Goal: Transaction & Acquisition: Obtain resource

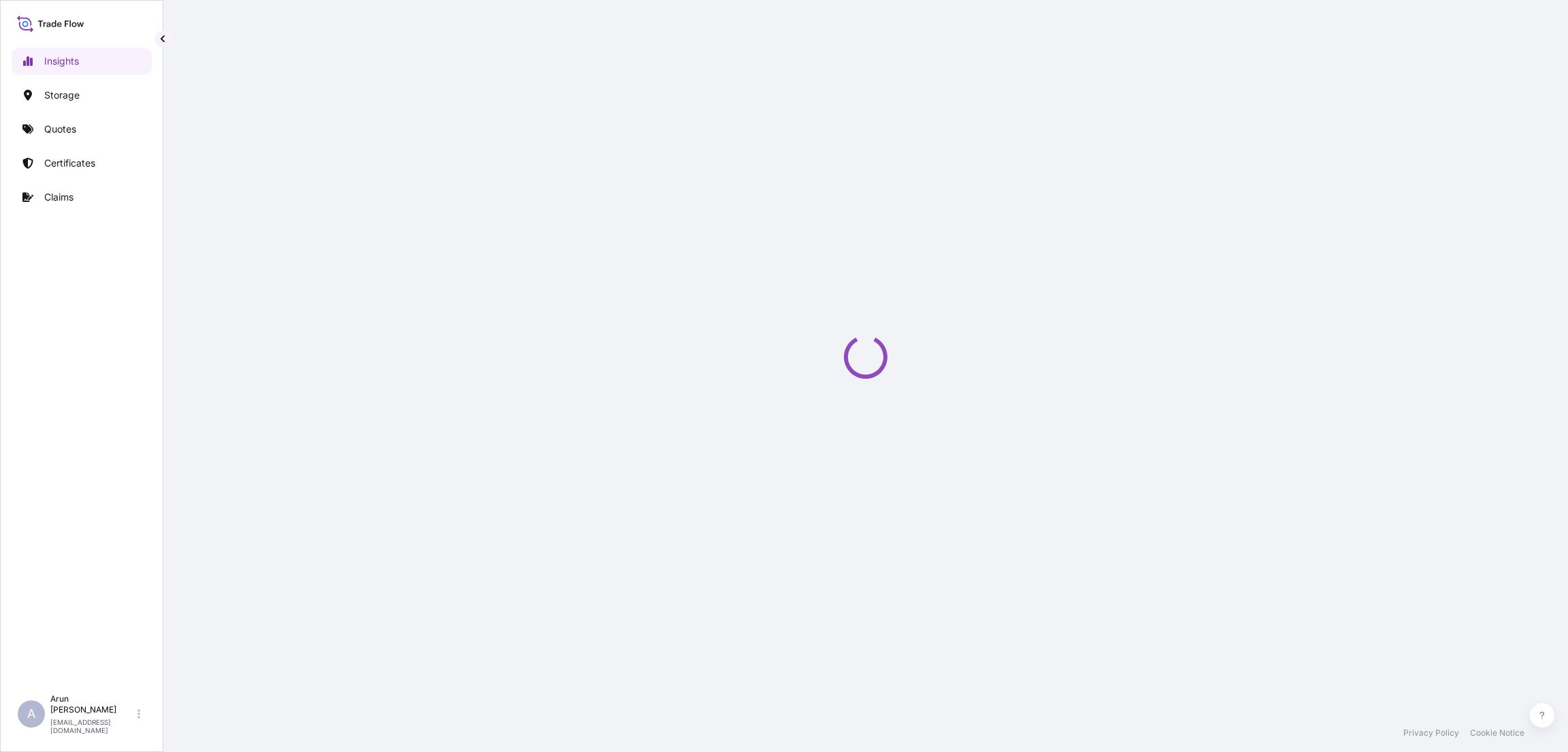
select select "2025"
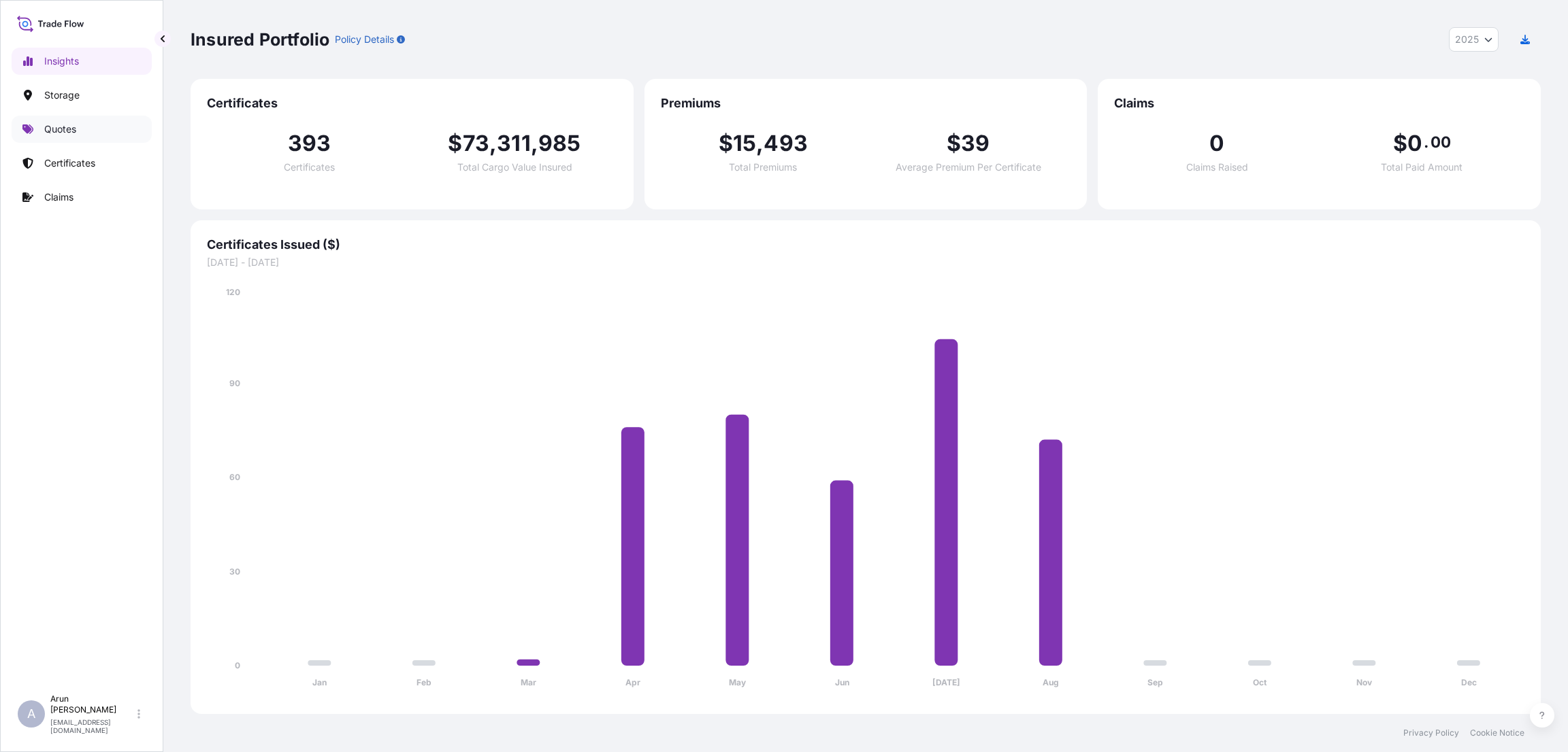
click at [58, 132] on p "Quotes" at bounding box center [60, 130] width 32 height 14
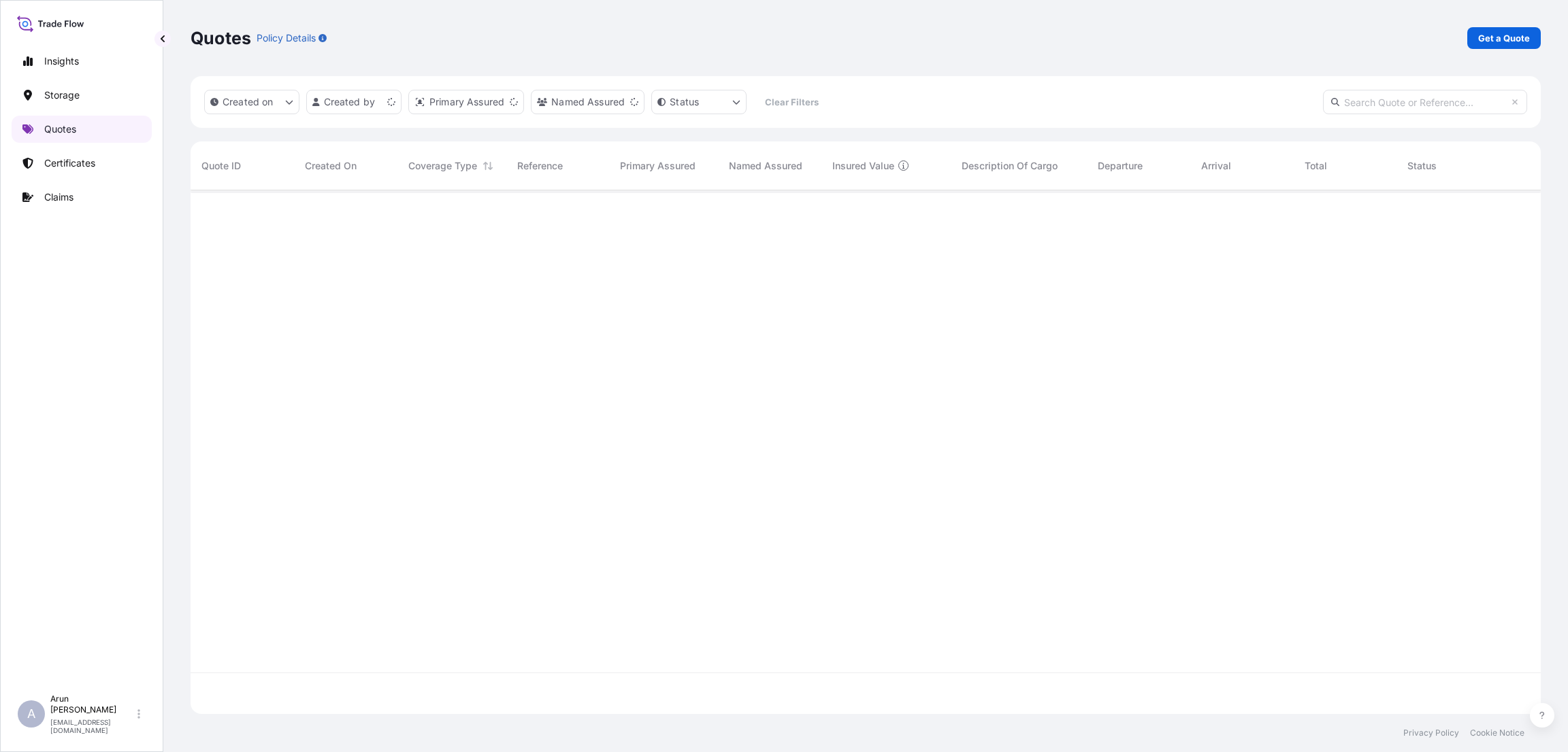
scroll to position [516, 1334]
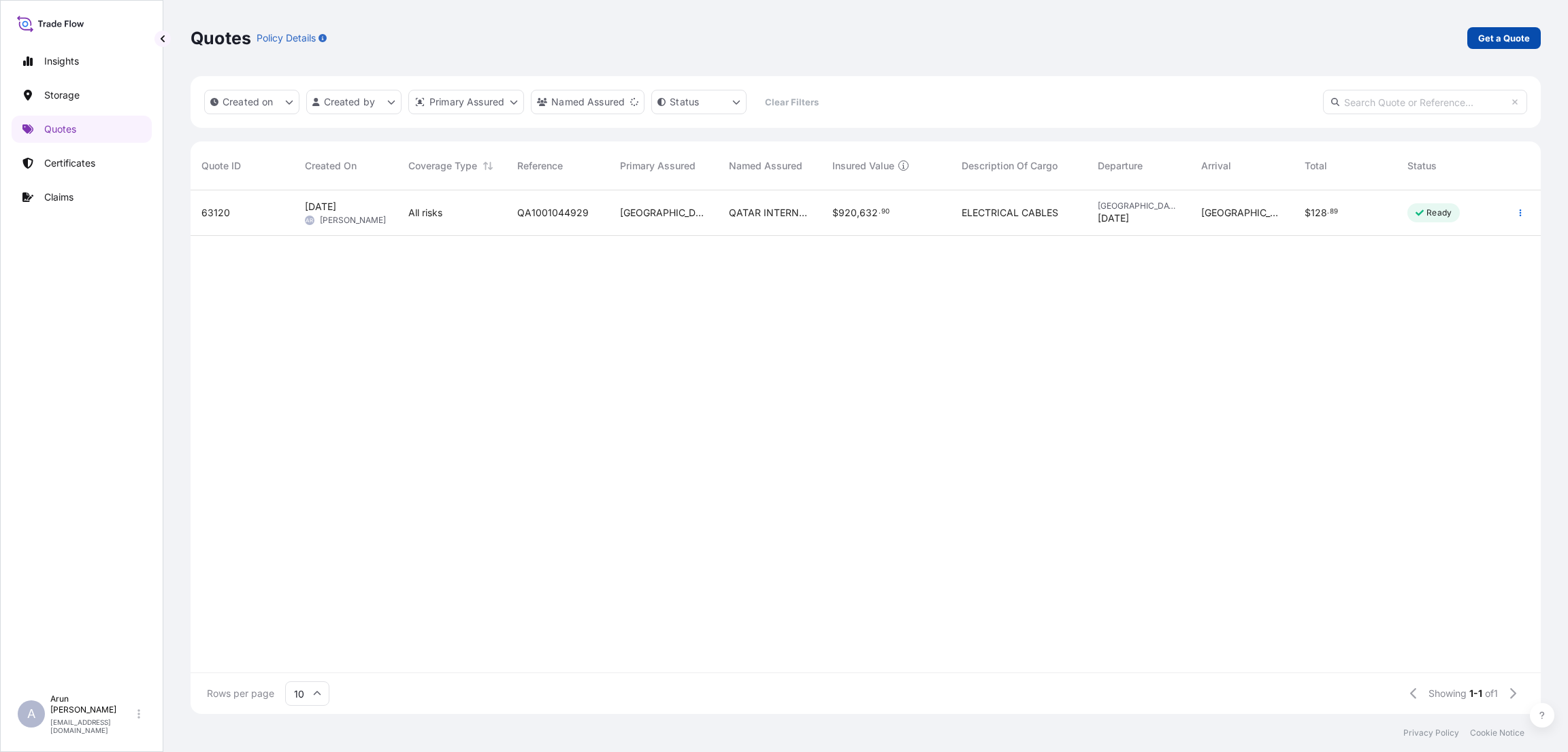
click at [1485, 33] on p "Get a Quote" at bounding box center [1504, 38] width 51 height 14
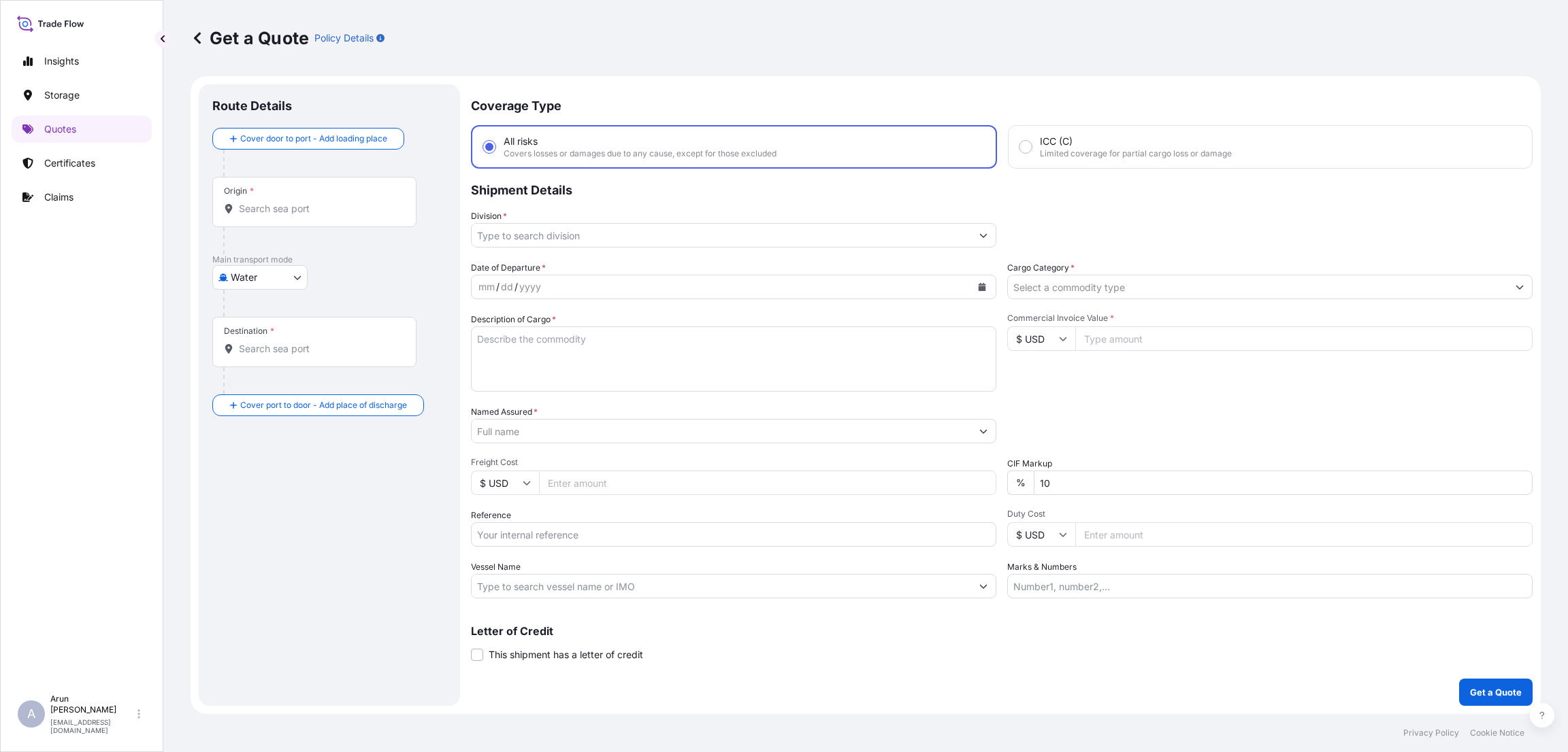
click at [308, 274] on div "Main transport mode Water Air Water Inland" at bounding box center [329, 286] width 234 height 63
click at [302, 274] on body "Insights Storage Quotes Certificates Claims A [PERSON_NAME] [PERSON_NAME][EMAIL…" at bounding box center [784, 376] width 1568 height 752
click at [262, 370] on div "Inland" at bounding box center [260, 362] width 85 height 24
select select "Inland"
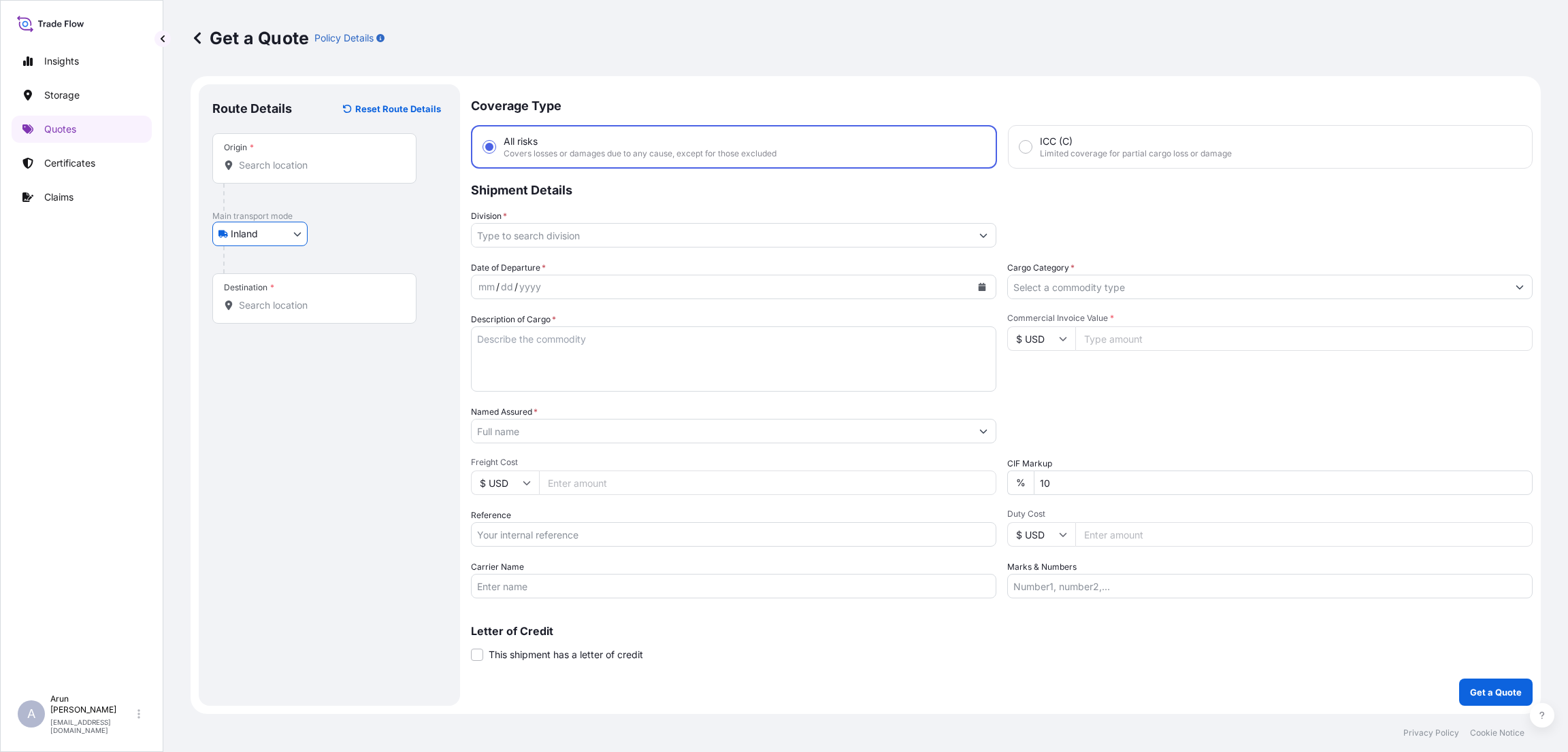
click at [278, 157] on div "Origin *" at bounding box center [315, 159] width 204 height 51
click at [278, 159] on input "Origin *" at bounding box center [319, 166] width 160 height 14
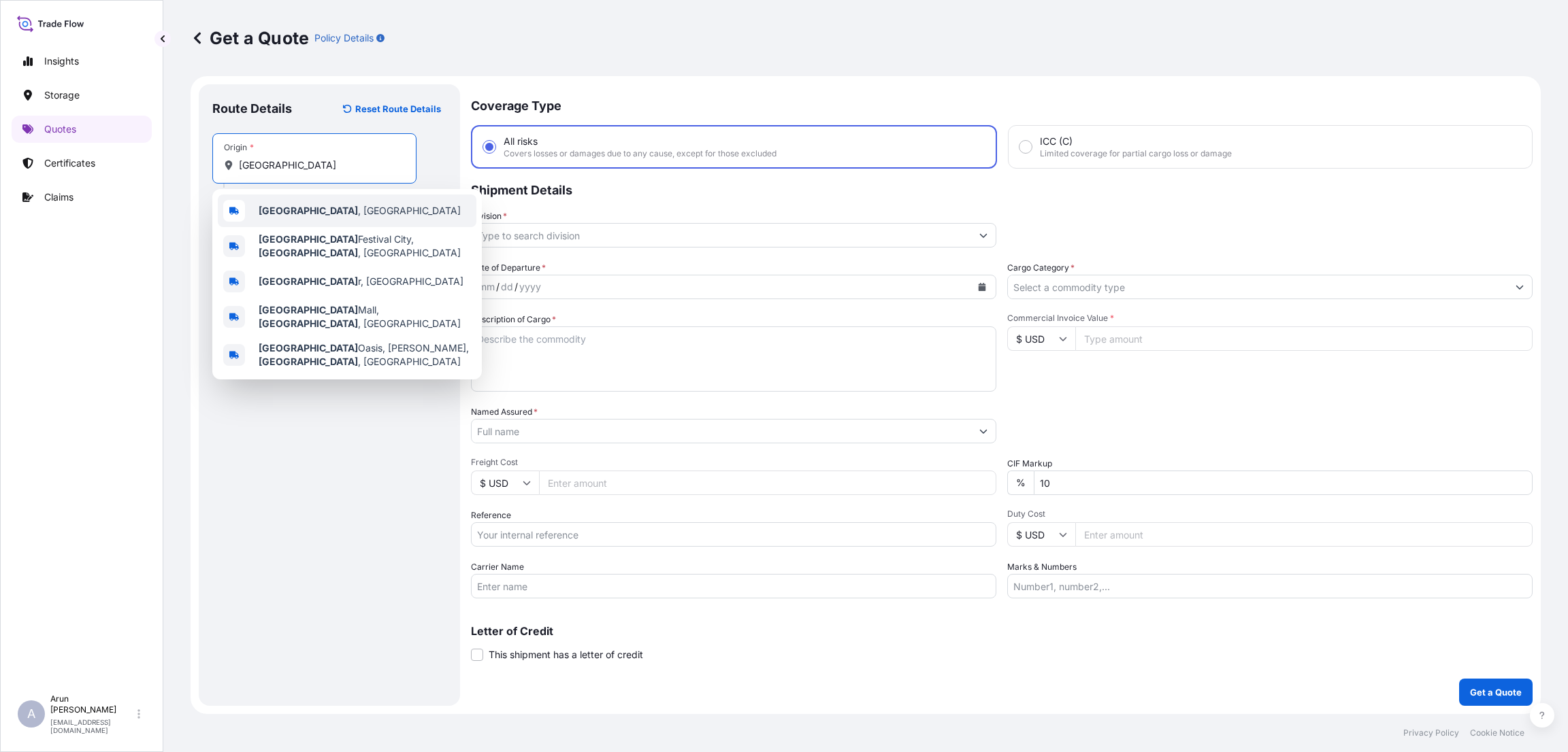
click at [296, 220] on div "[GEOGRAPHIC_DATA] , [GEOGRAPHIC_DATA]" at bounding box center [347, 210] width 259 height 32
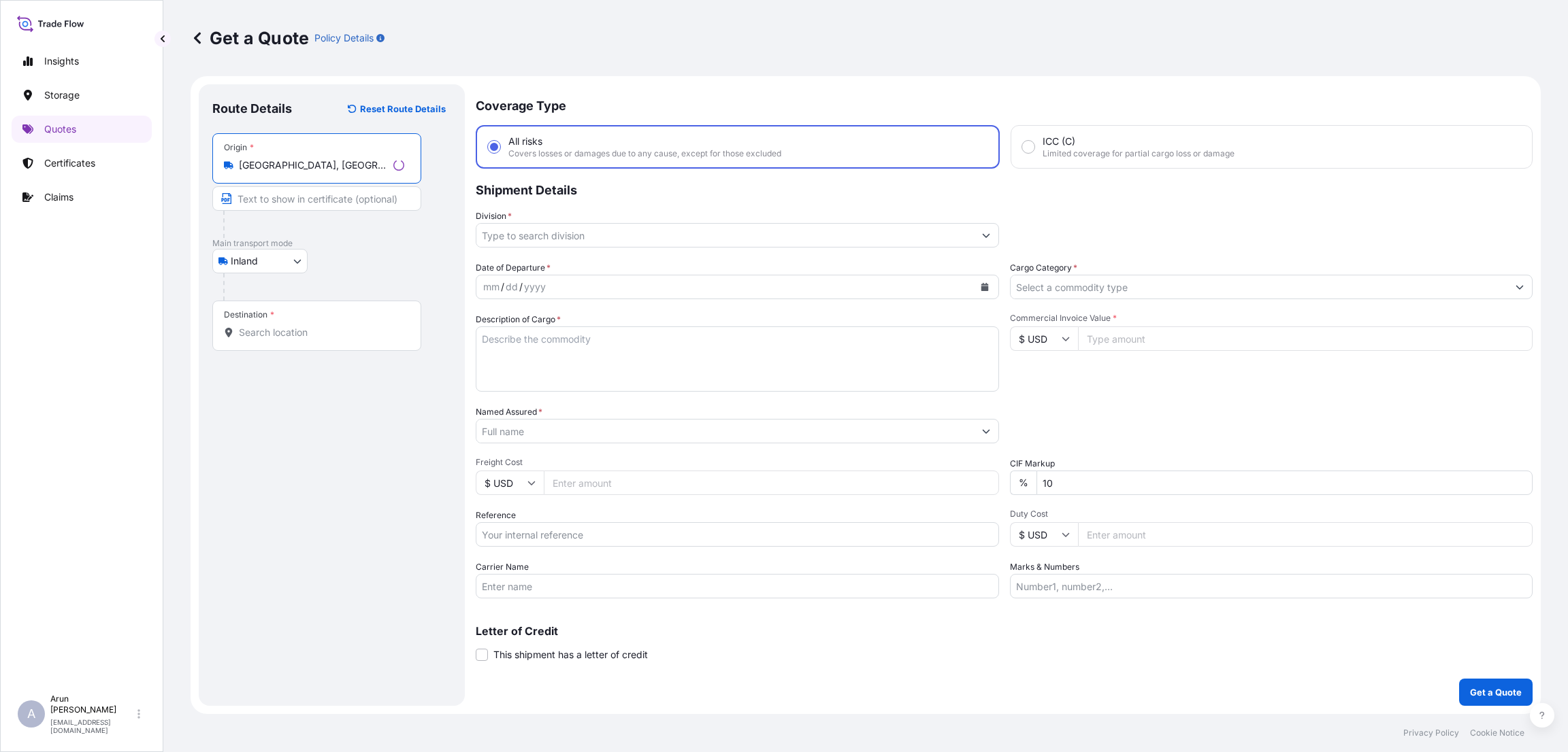
type input "[GEOGRAPHIC_DATA], [GEOGRAPHIC_DATA]"
click at [278, 328] on input "Destination *" at bounding box center [319, 333] width 160 height 14
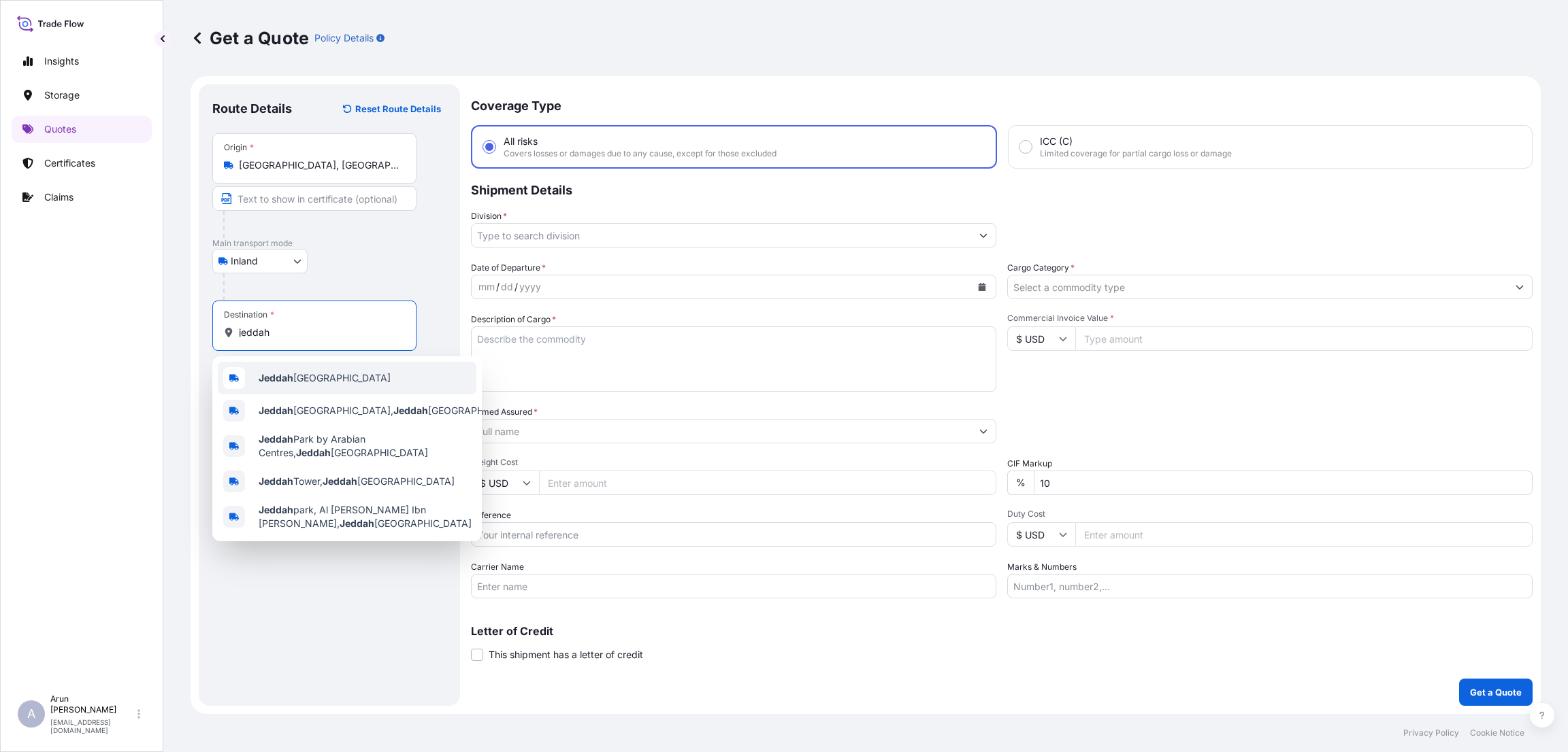
click at [311, 369] on div "Jeddah [GEOGRAPHIC_DATA]" at bounding box center [347, 377] width 259 height 32
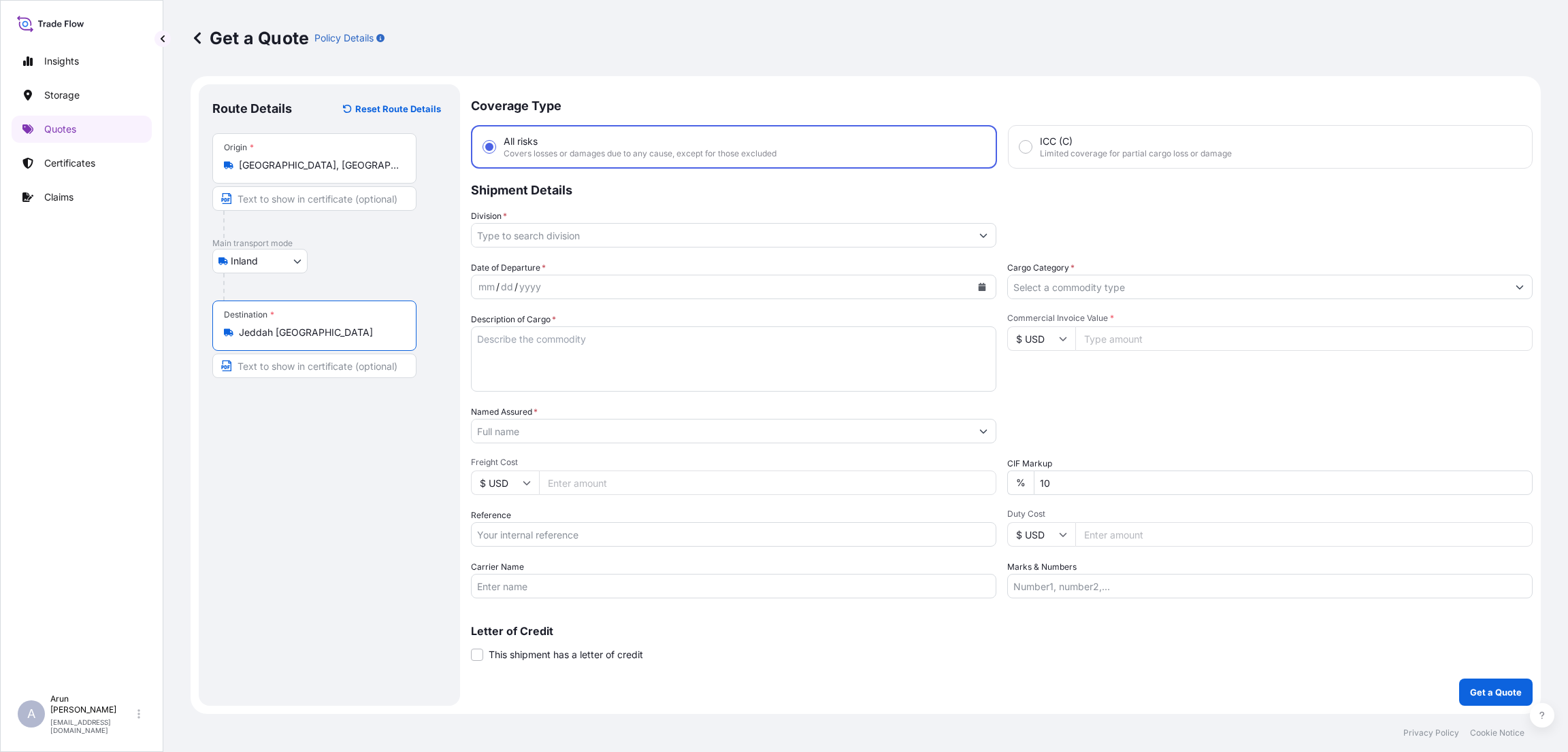
type input "Jeddah [GEOGRAPHIC_DATA]"
click at [560, 234] on input "Division *" at bounding box center [721, 235] width 499 height 24
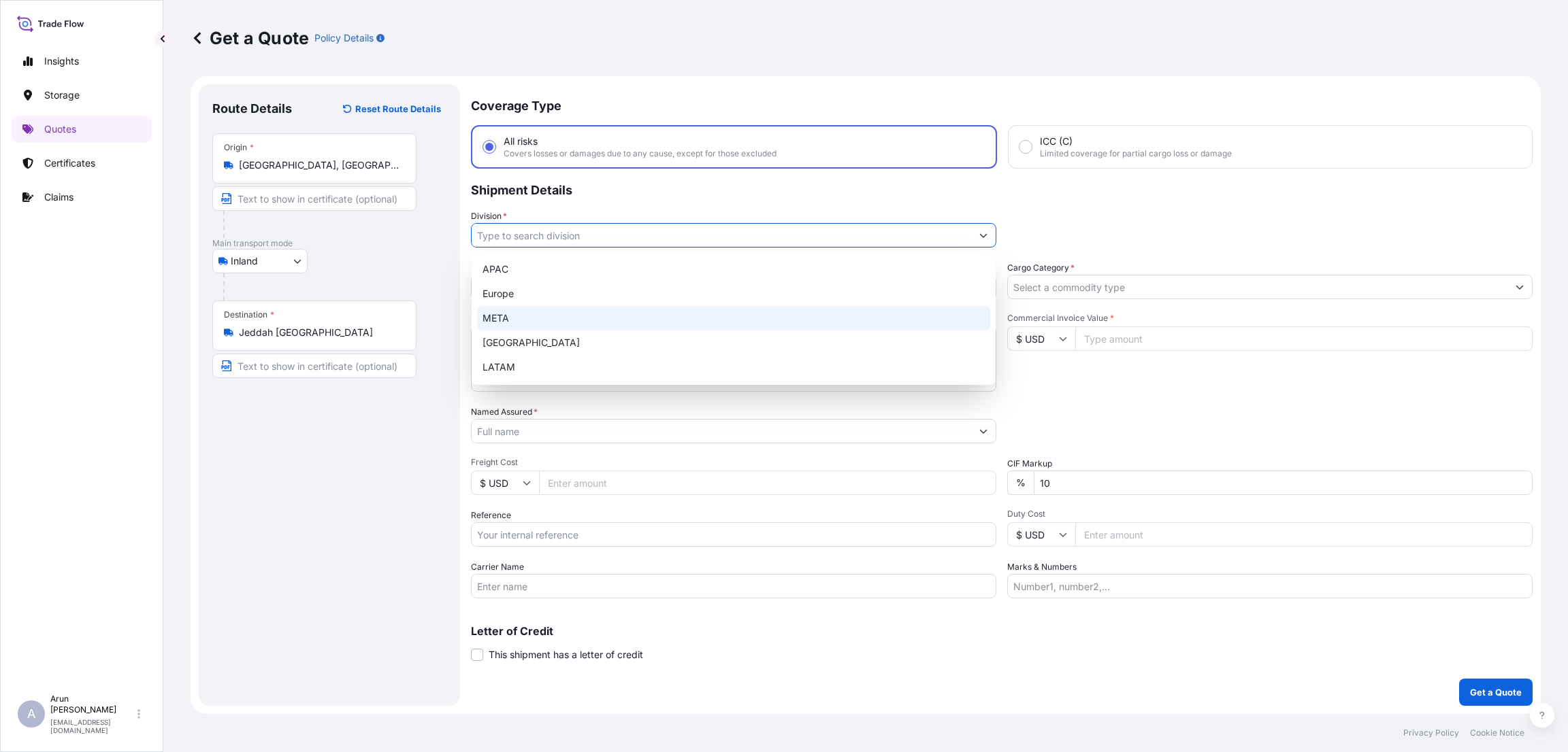
click at [560, 315] on div "META" at bounding box center [733, 318] width 513 height 24
type input "META"
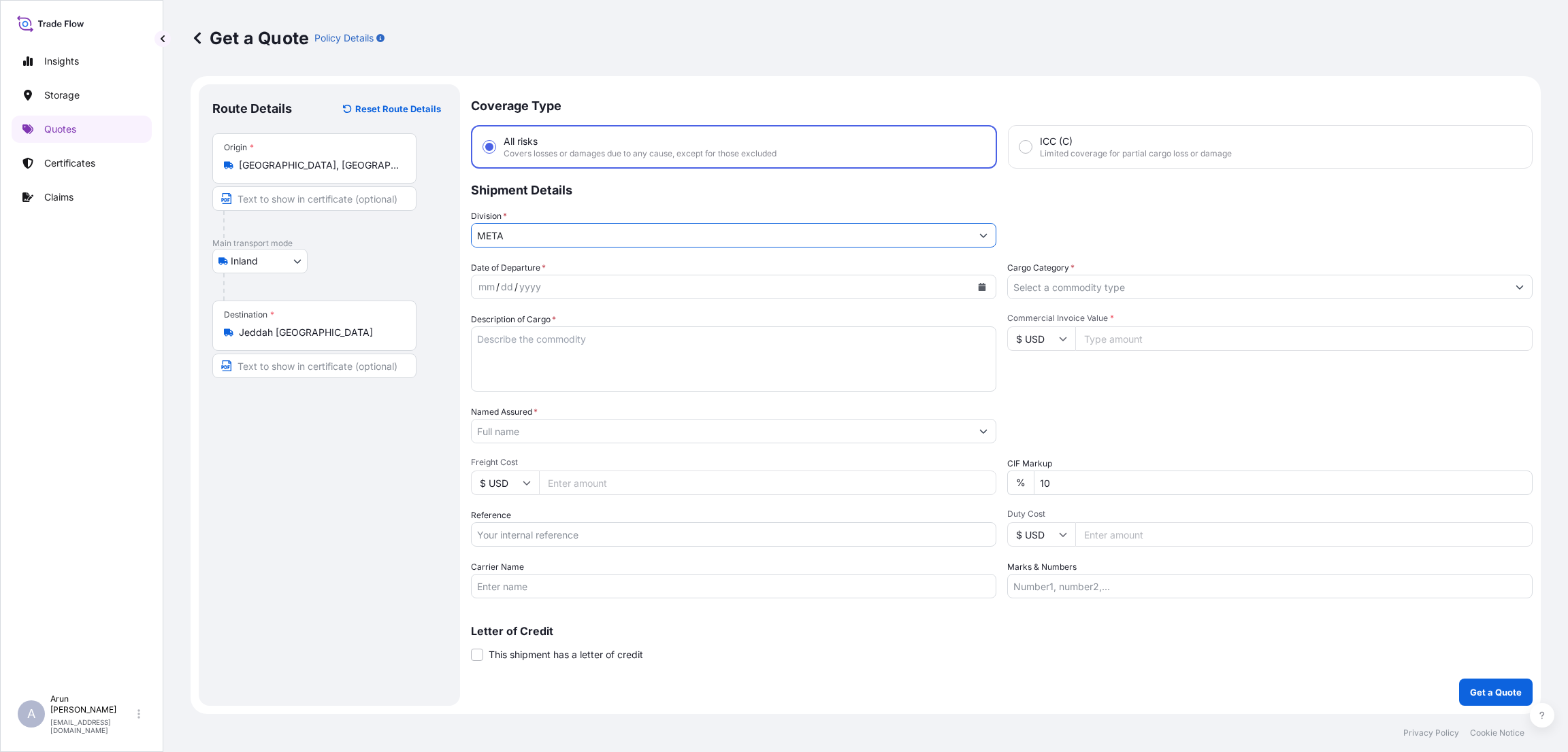
click at [1103, 288] on input "Cargo Category *" at bounding box center [1257, 287] width 499 height 24
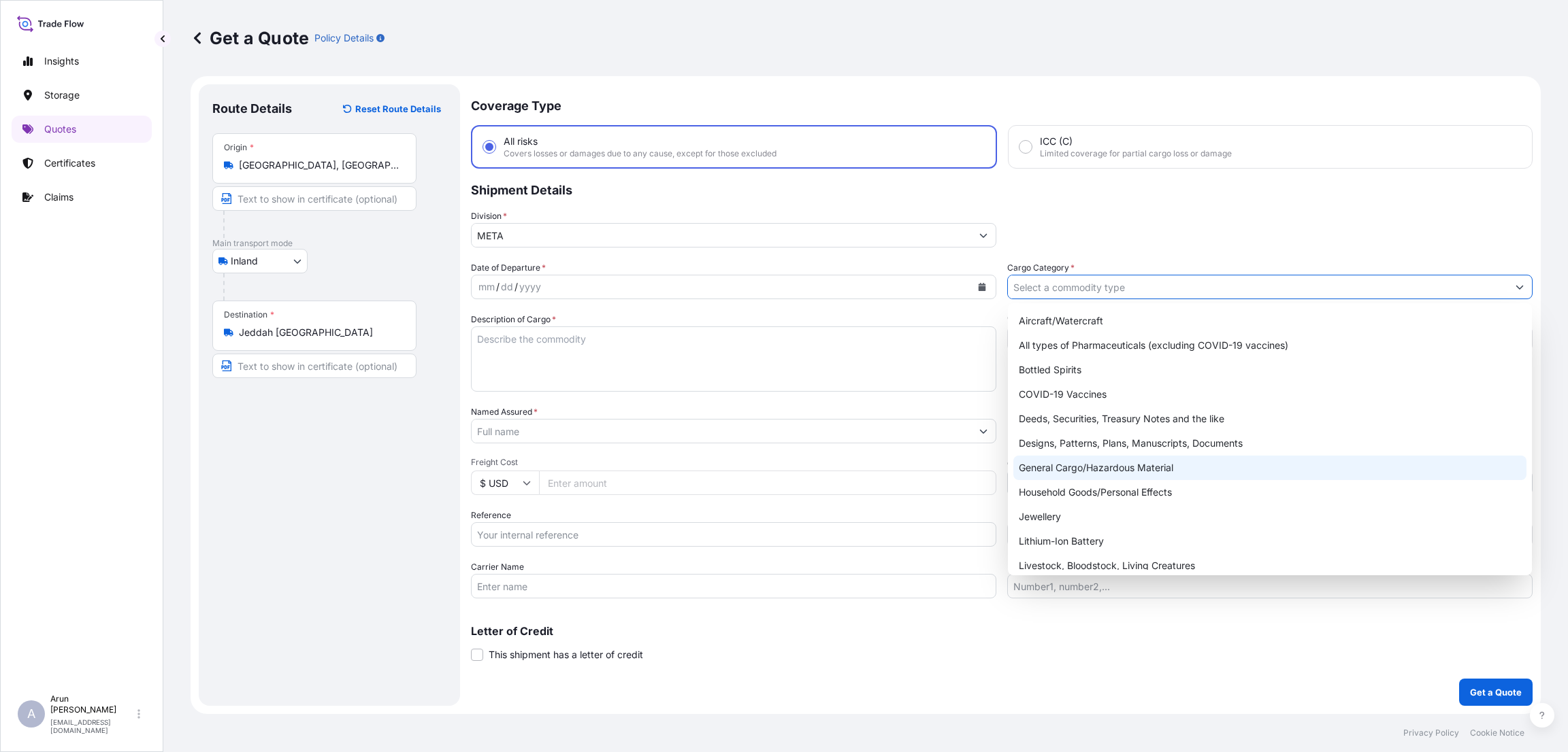
click at [1084, 461] on div "General Cargo/Hazardous Material" at bounding box center [1269, 468] width 513 height 24
type input "General Cargo/Hazardous Material"
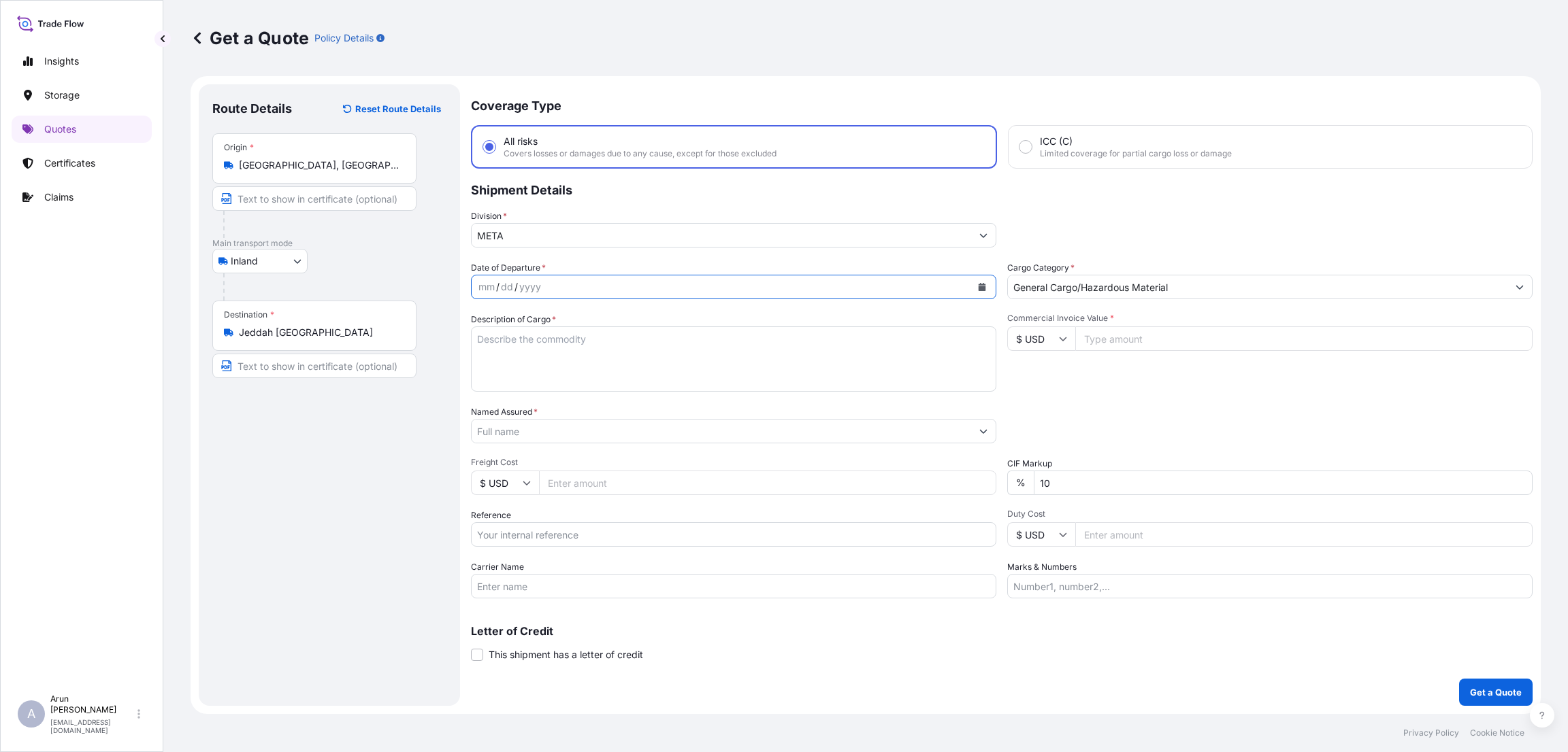
click at [979, 283] on icon "Calendar" at bounding box center [981, 287] width 8 height 8
click at [545, 478] on div "26" at bounding box center [546, 478] width 24 height 24
click at [983, 287] on icon "Calendar" at bounding box center [982, 287] width 8 height 8
click at [576, 475] on div "27" at bounding box center [573, 478] width 24 height 24
click at [565, 344] on textarea "Description of Cargo *" at bounding box center [733, 359] width 526 height 65
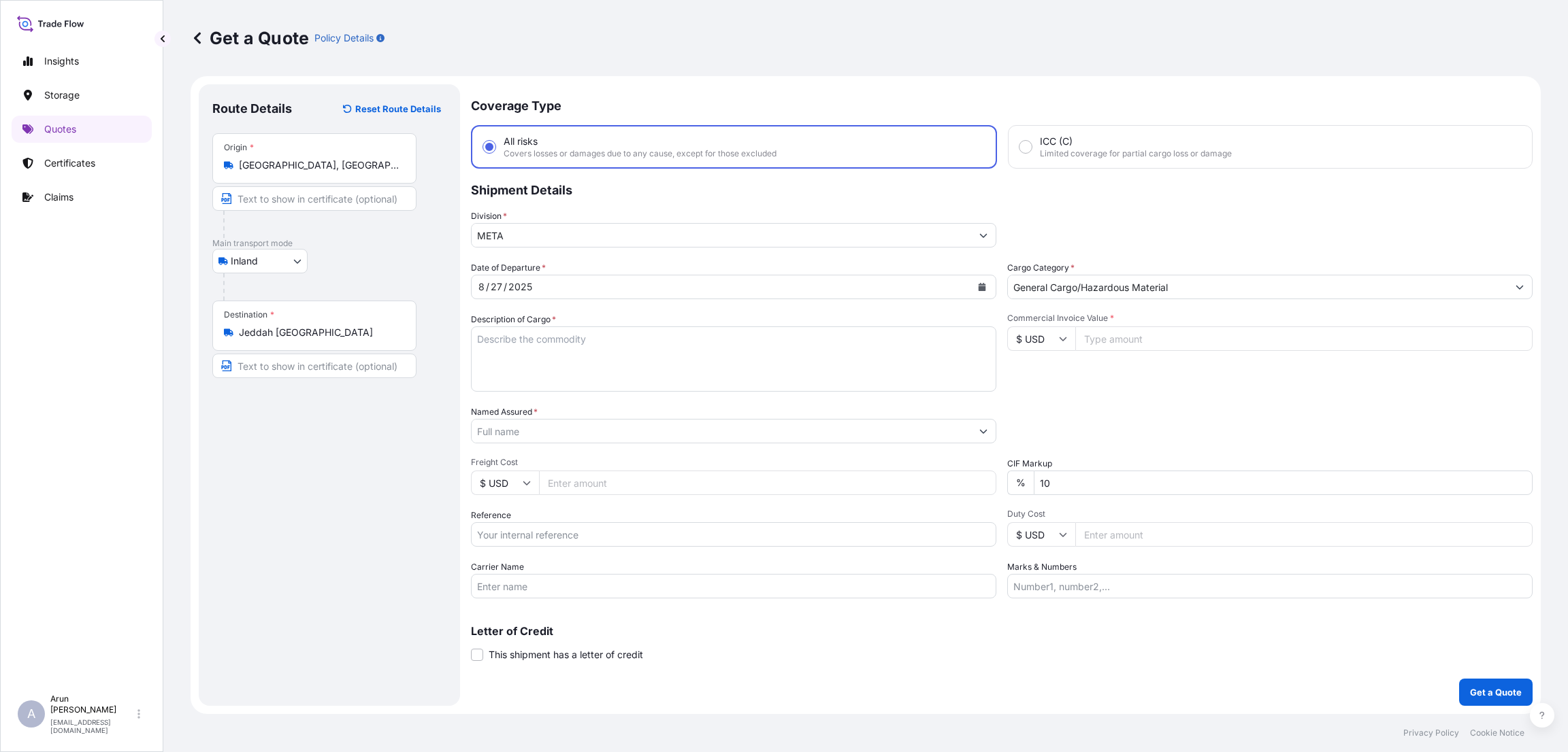
click at [1116, 339] on input "Commercial Invoice Value *" at bounding box center [1304, 339] width 458 height 24
click at [1062, 340] on icon at bounding box center [1062, 338] width 8 height 8
click at [1032, 275] on div "﷼ SAR" at bounding box center [1042, 263] width 58 height 26
type input "﷼ SAR"
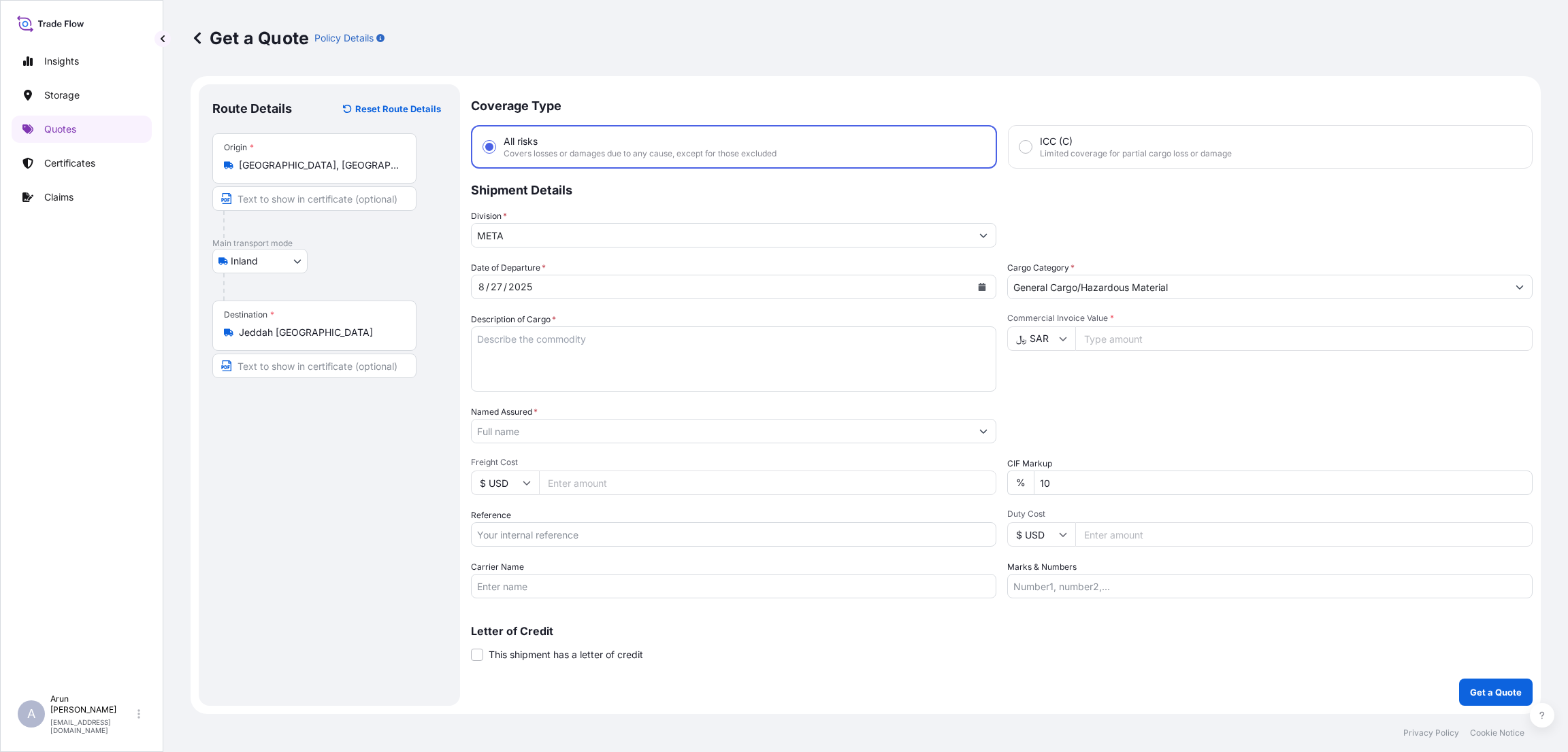
click at [1101, 333] on input "Commercial Invoice Value *" at bounding box center [1304, 339] width 458 height 24
type input "240000"
click at [567, 477] on input "Freight Cost" at bounding box center [767, 483] width 458 height 24
type input "10000"
drag, startPoint x: 1069, startPoint y: 479, endPoint x: 1013, endPoint y: 486, distance: 56.4
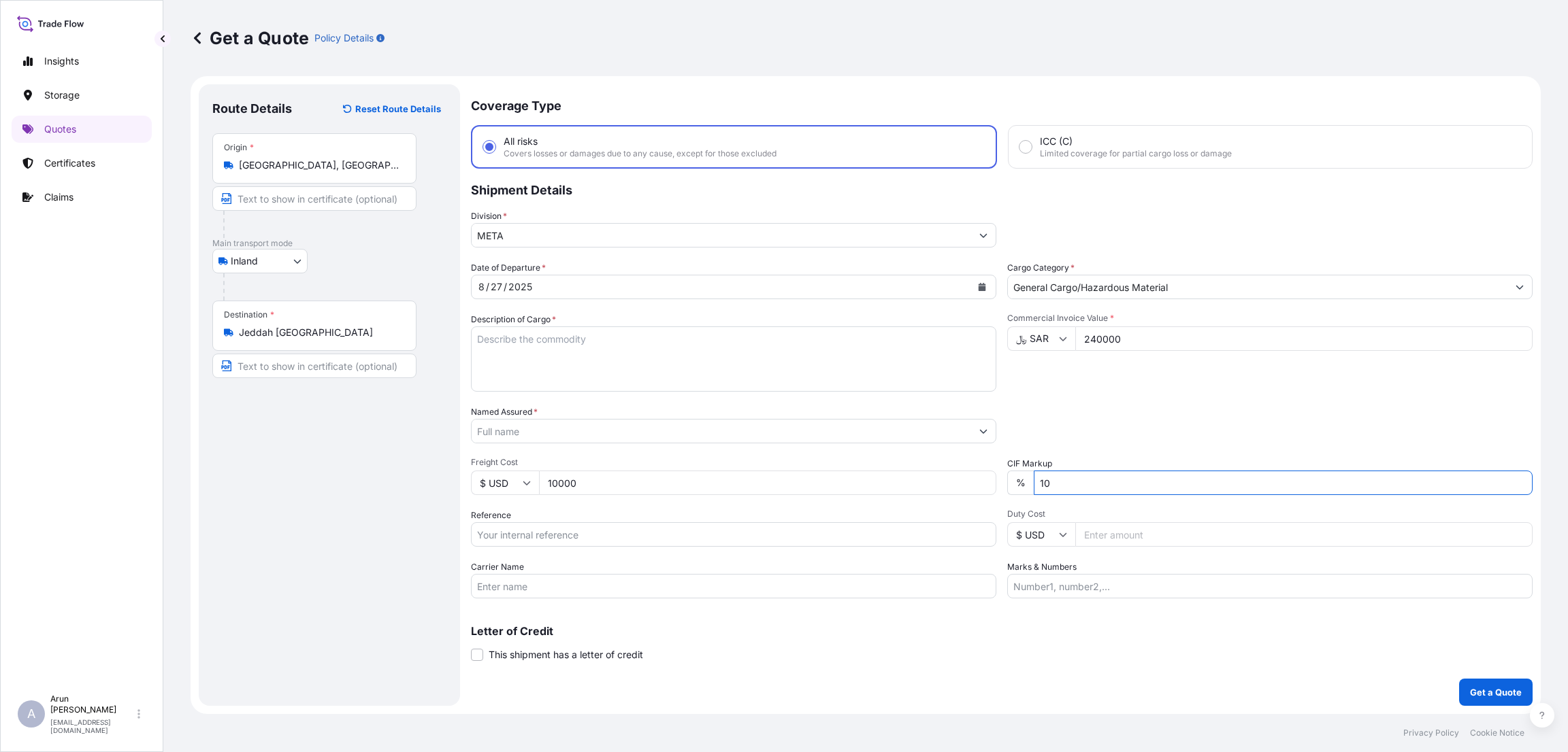
click at [1013, 486] on div "% 10" at bounding box center [1269, 483] width 526 height 24
type input "0"
click at [634, 545] on input "Reference" at bounding box center [733, 535] width 526 height 24
type input "129/25"
click at [1110, 536] on input "Duty Cost" at bounding box center [1304, 535] width 458 height 24
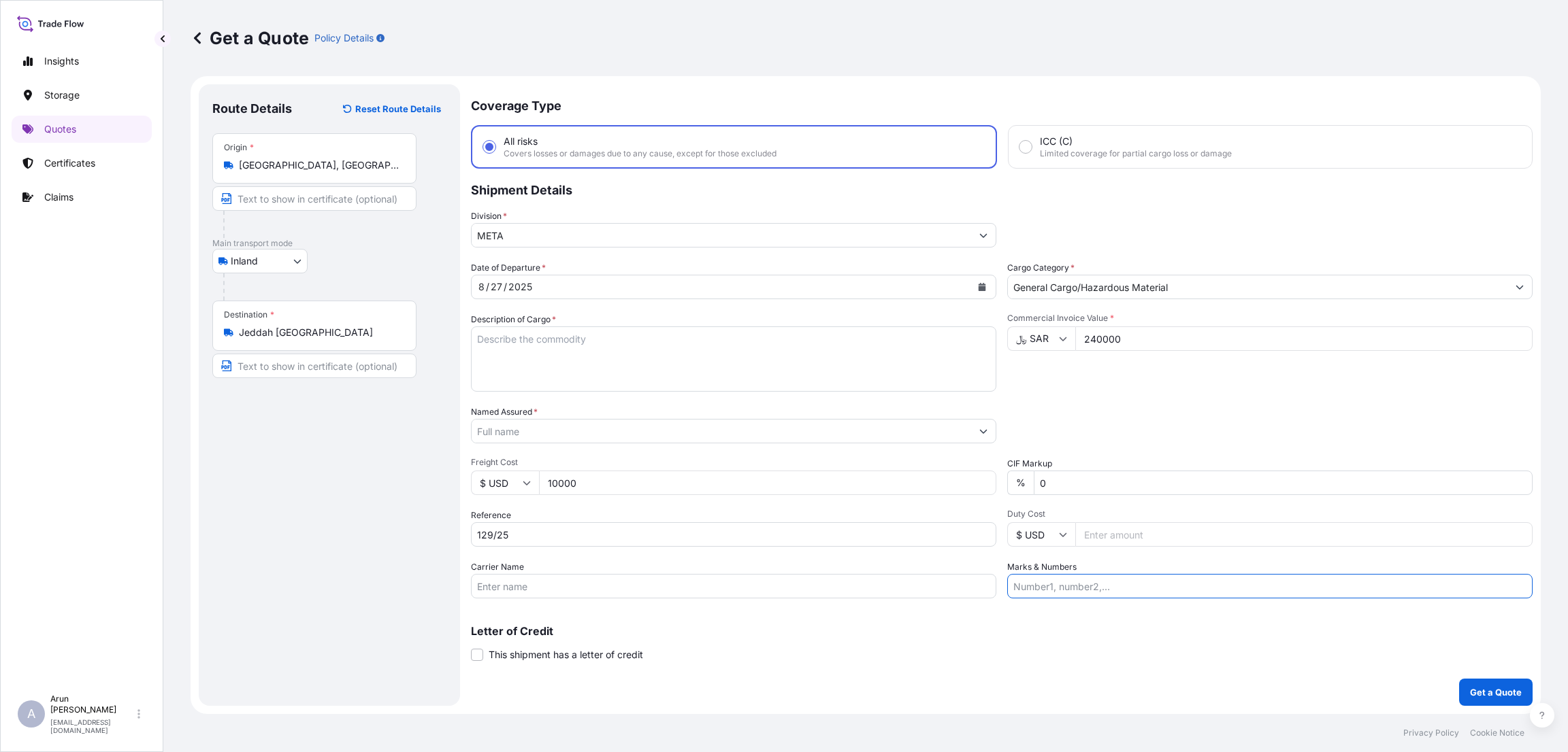
click at [1069, 588] on input "Marks & Numbers" at bounding box center [1269, 586] width 526 height 24
type input "i"
type input "INVOICE NUMBER:129/25 DATE:[DATE]"
click at [533, 483] on input "$ USD" at bounding box center [505, 483] width 68 height 24
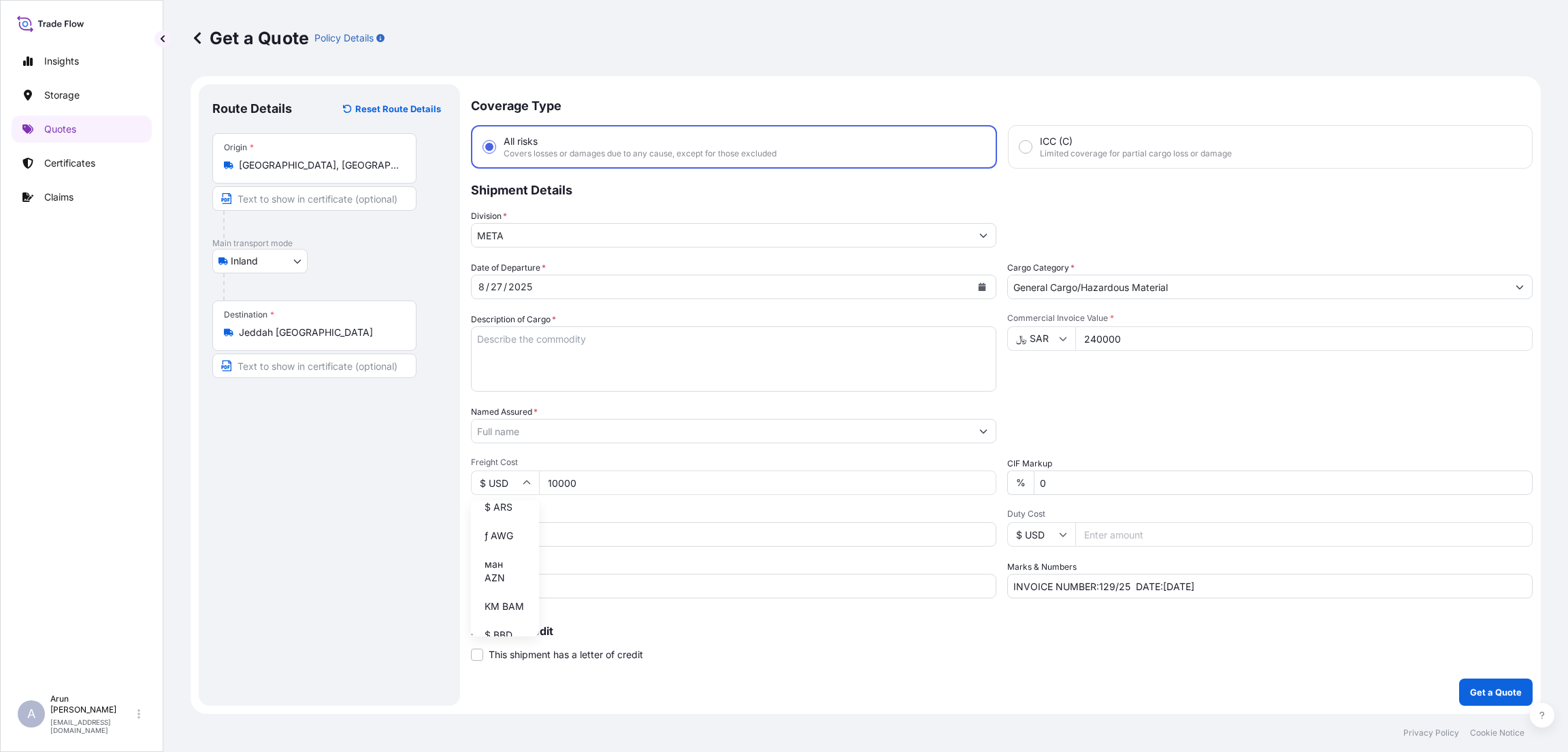
click at [500, 349] on div "﷼ SAR" at bounding box center [506, 336] width 58 height 26
type input "﷼ SAR"
click at [496, 349] on textarea "Description of Cargo *" at bounding box center [733, 359] width 526 height 65
type textarea "PLASTICIZED PVC"
drag, startPoint x: 569, startPoint y: 334, endPoint x: 472, endPoint y: 334, distance: 97.0
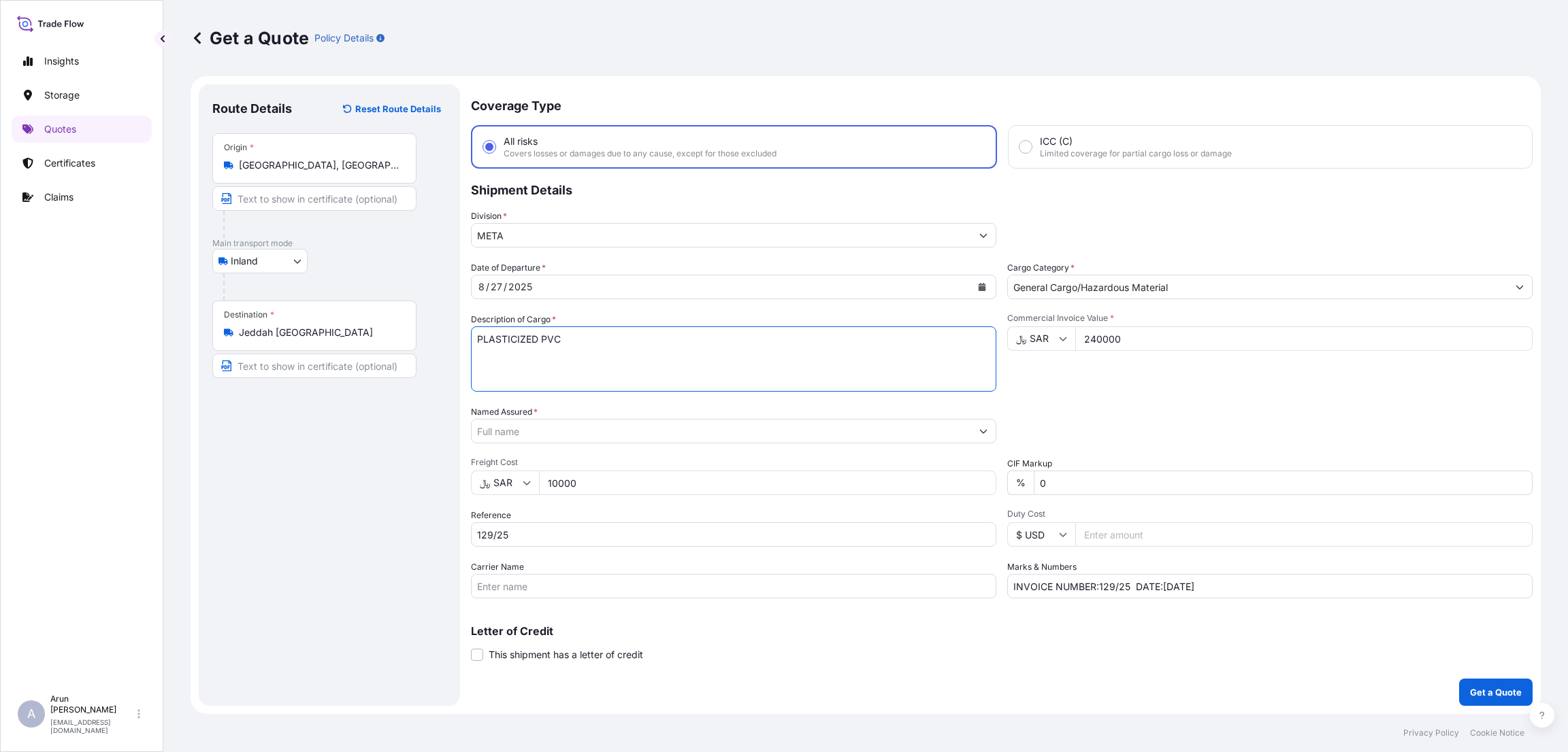
click at [472, 334] on textarea "PLASTICIZED PVC" at bounding box center [733, 359] width 526 height 65
type textarea "POLY CHLORIDE"
click at [1506, 696] on p "Get a Quote" at bounding box center [1495, 693] width 51 height 14
click at [603, 432] on input "Named Assured *" at bounding box center [721, 431] width 499 height 24
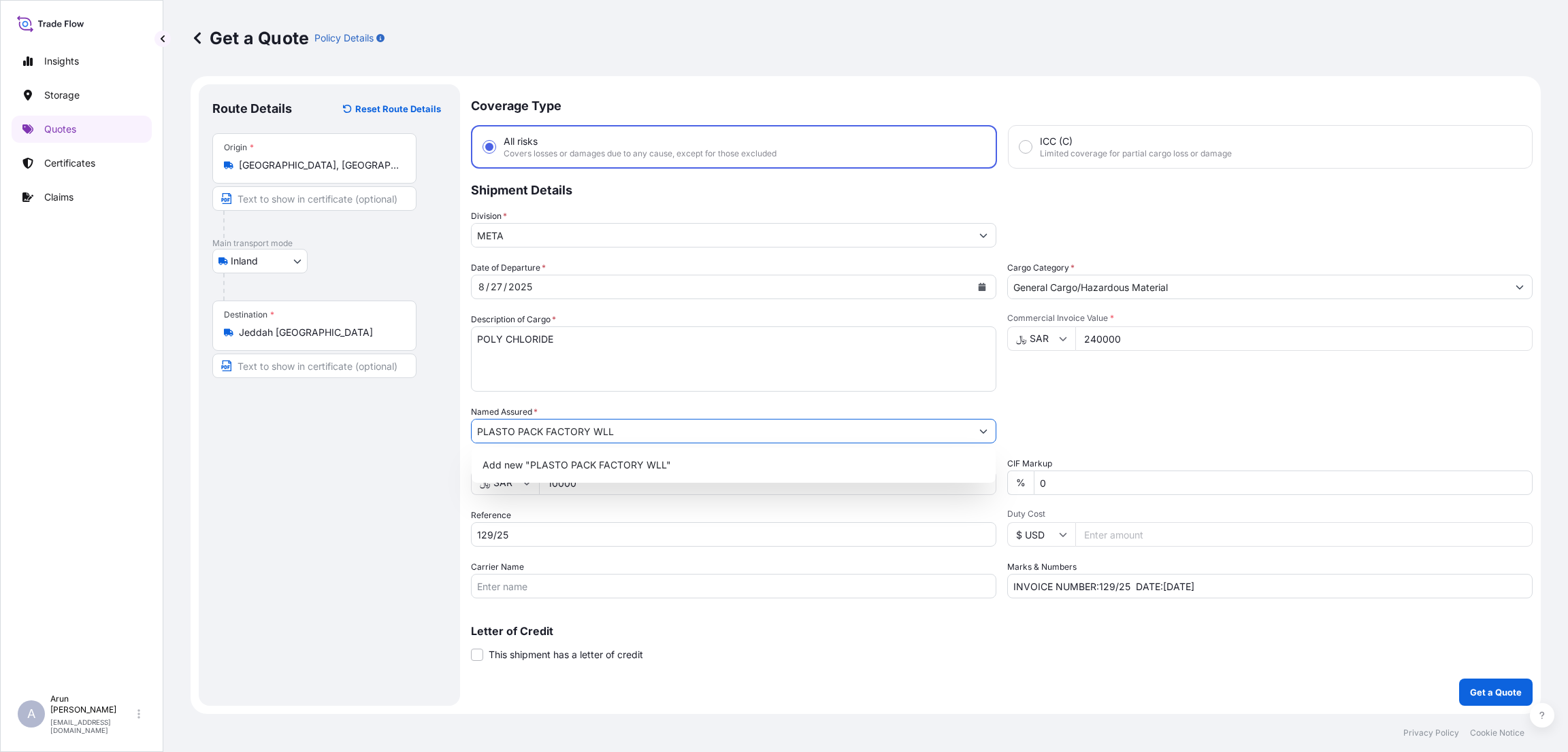
type input "PLASTO PACK FACTORY WLL"
click at [579, 451] on div "Add new "PLASTO PACK FACTORY WLL"" at bounding box center [733, 465] width 524 height 36
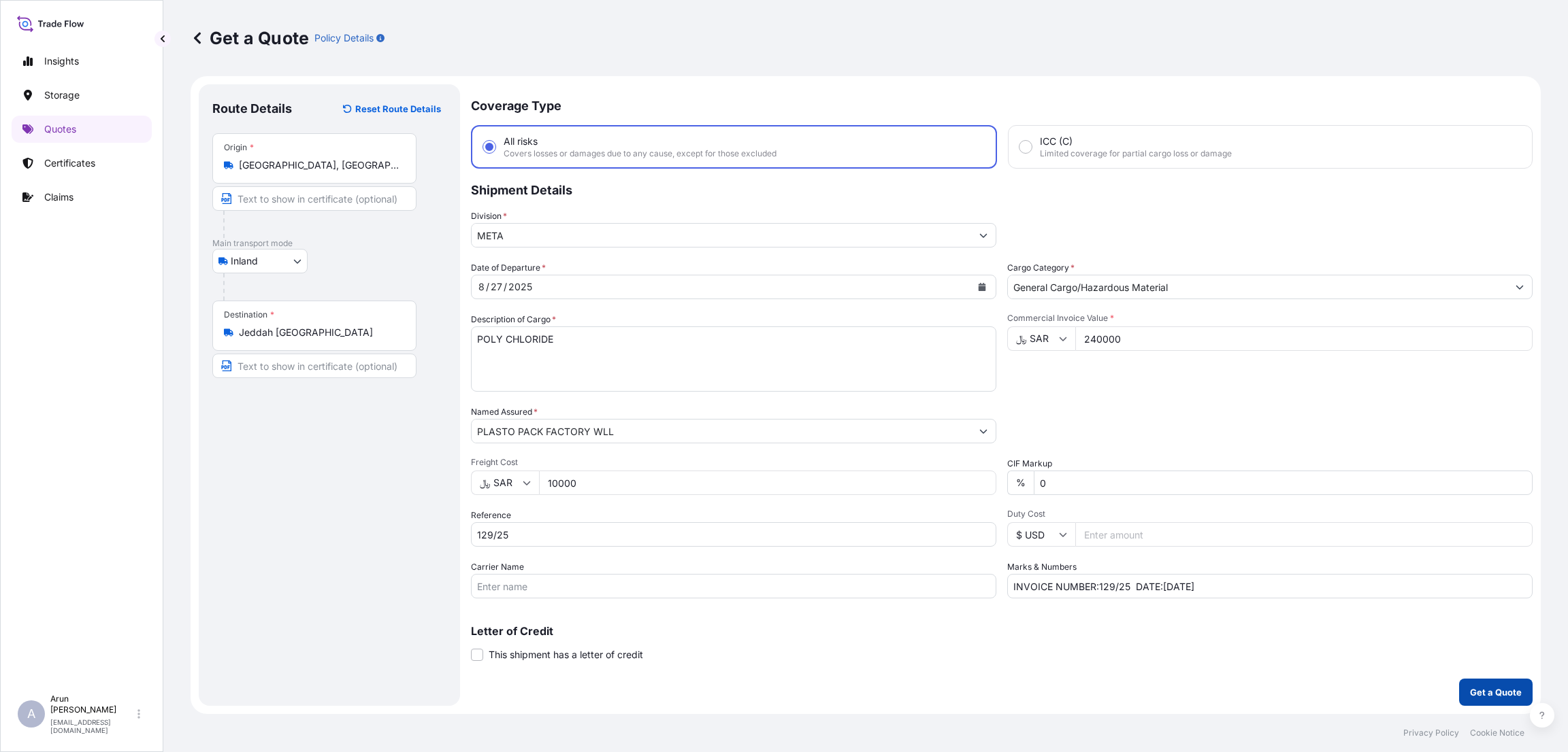
click at [1514, 682] on button "Get a Quote" at bounding box center [1496, 692] width 73 height 27
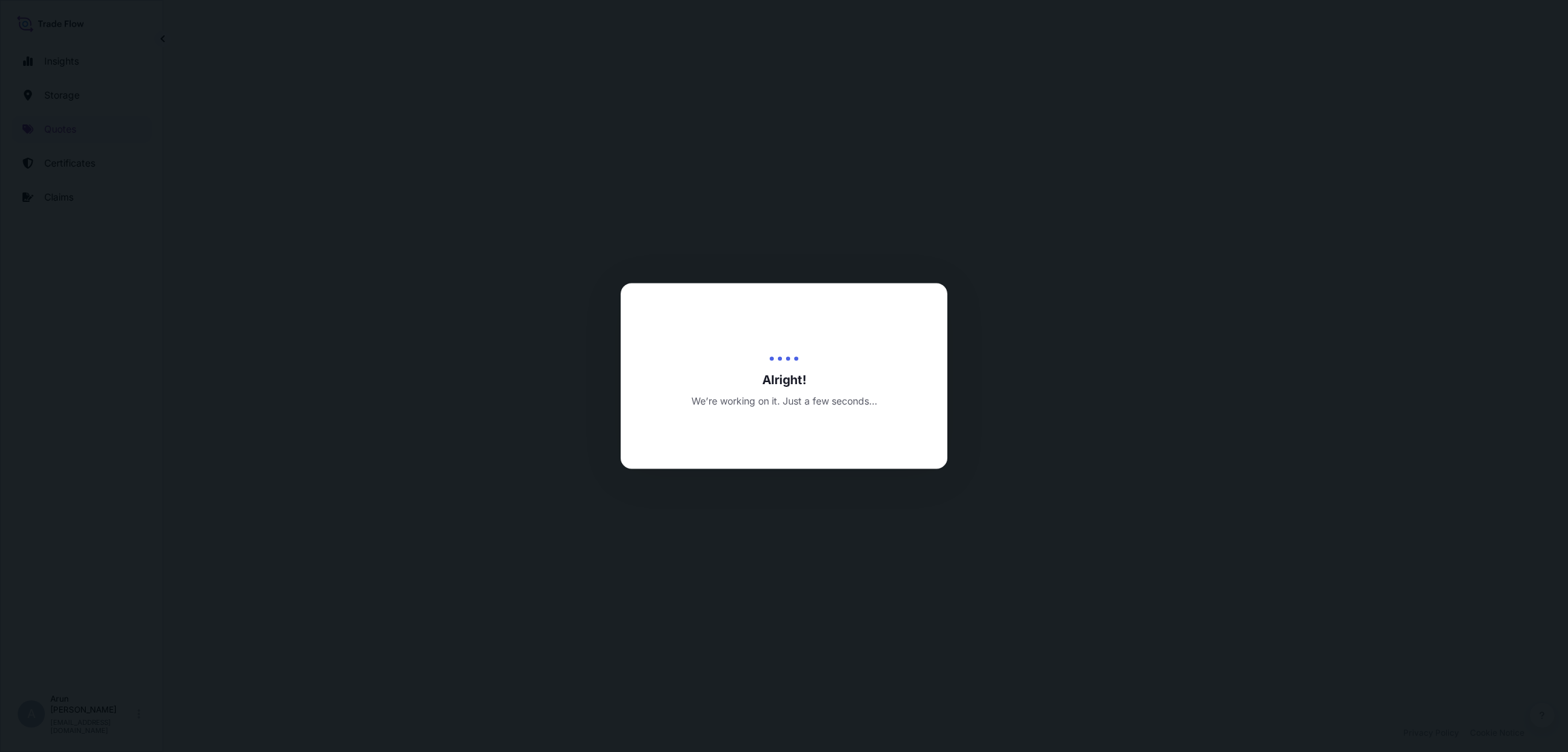
select select "Inland"
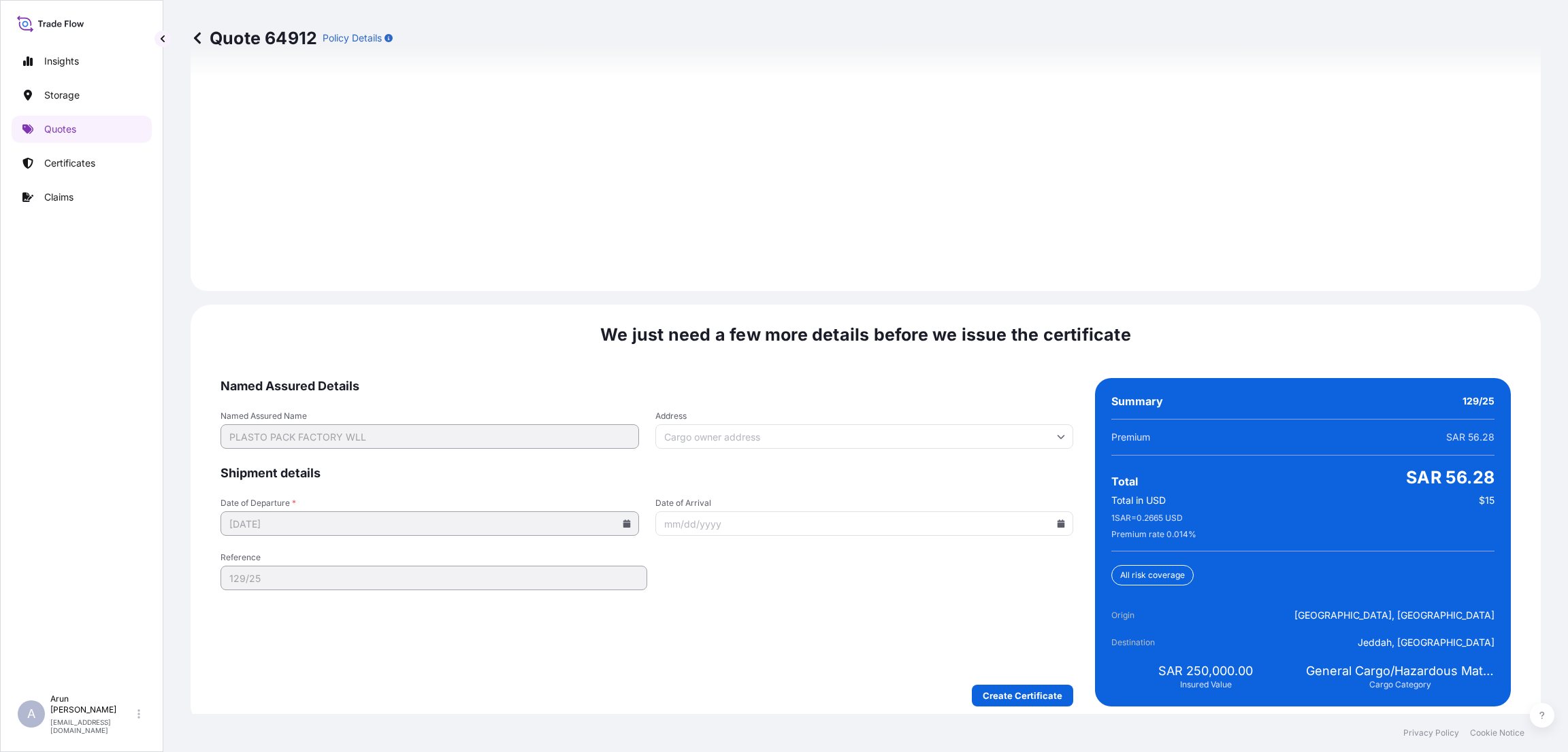
scroll to position [1895, 0]
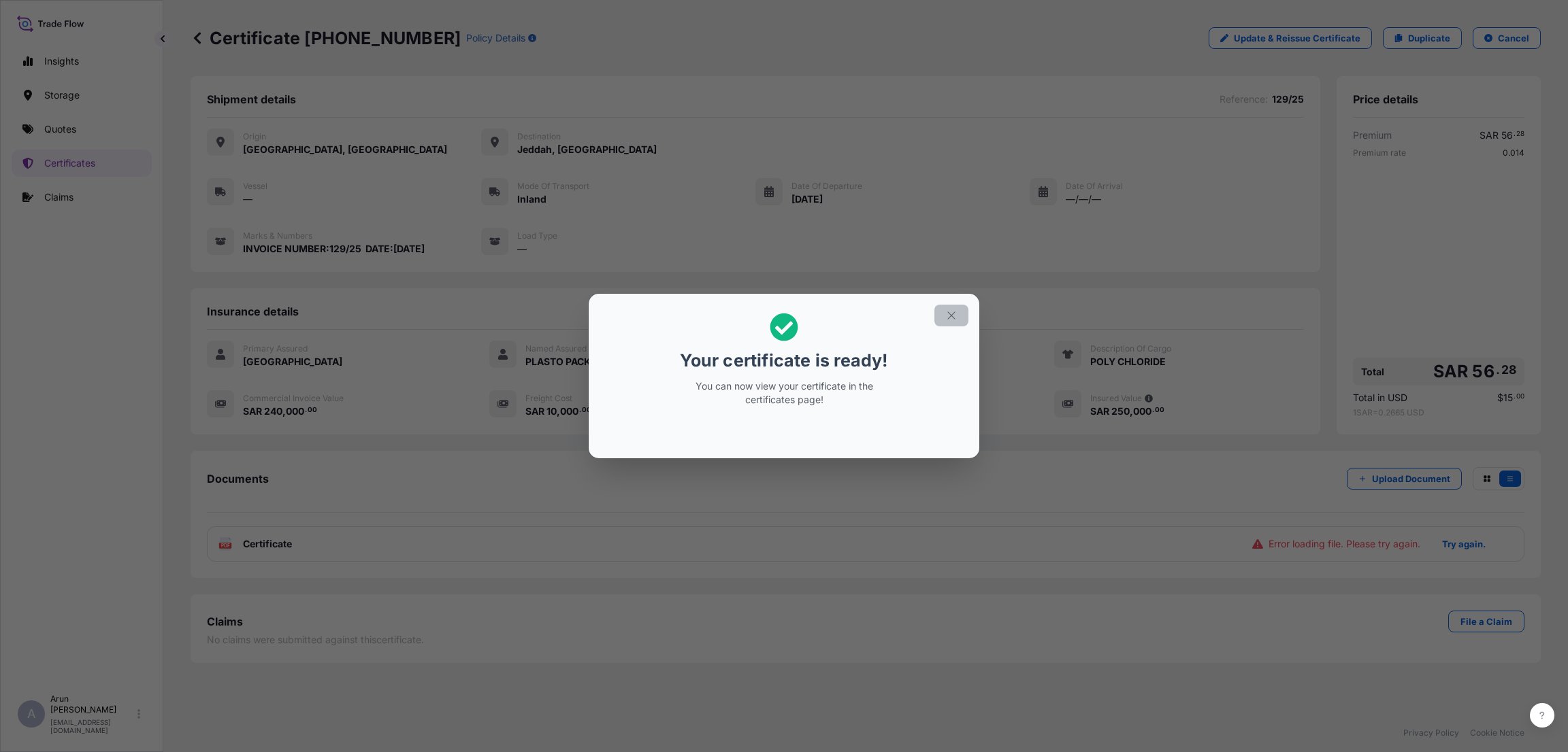
click at [959, 308] on button "button" at bounding box center [951, 315] width 34 height 22
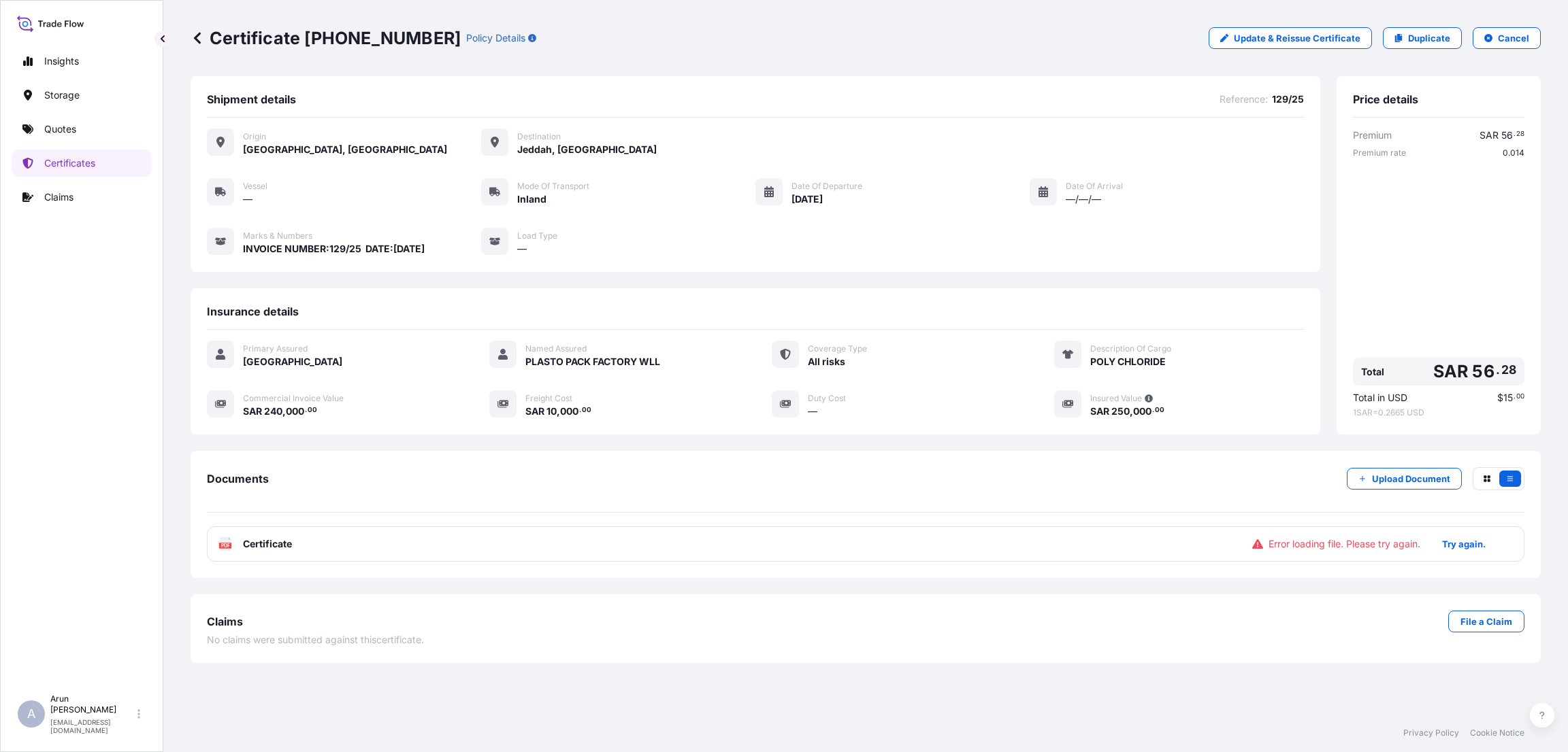
click at [518, 549] on div "PDF Certificate Error loading file. Please try again. Try again." at bounding box center [865, 544] width 1317 height 36
click at [1450, 546] on p "Try again." at bounding box center [1463, 545] width 44 height 14
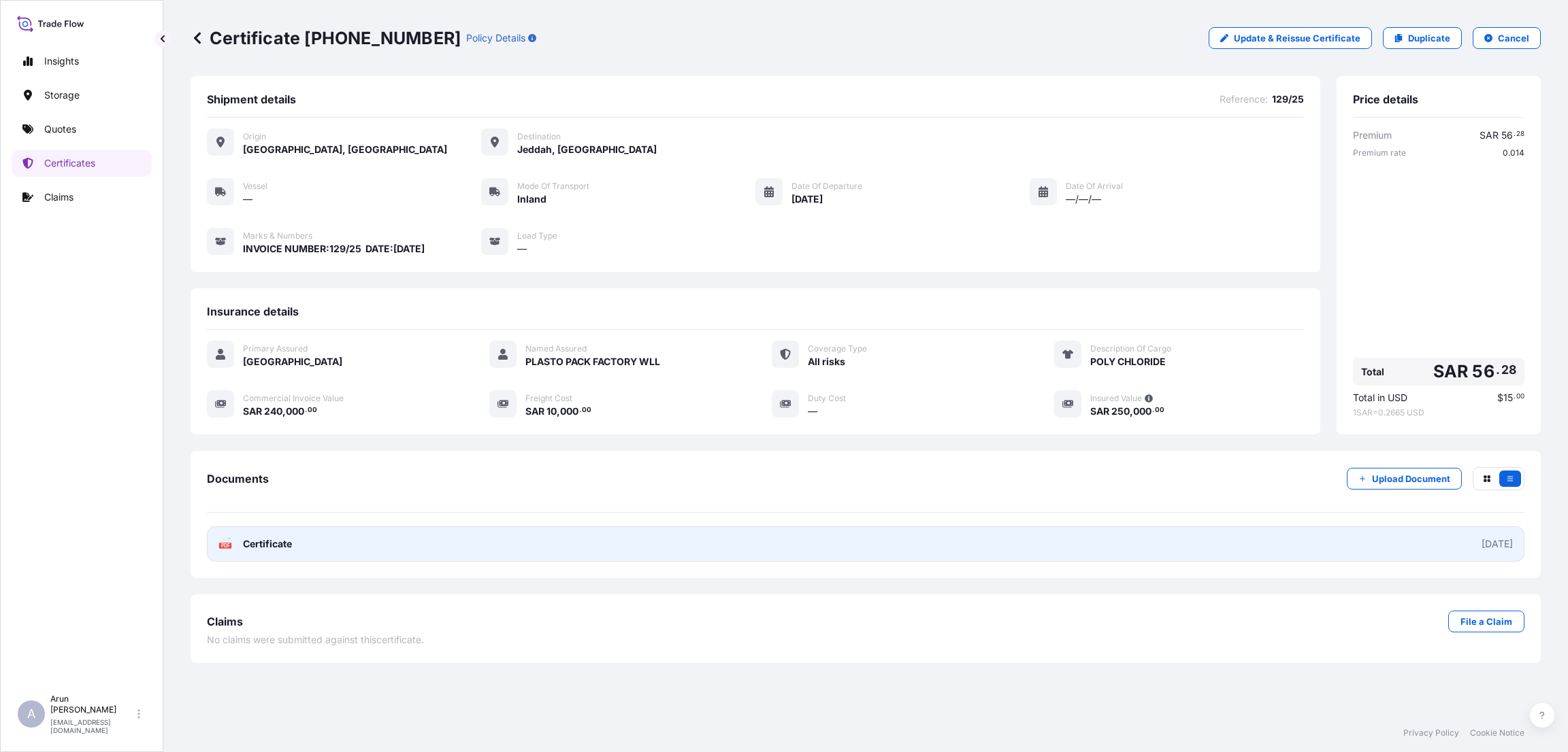
click at [594, 552] on link "PDF Certificate [DATE]" at bounding box center [865, 544] width 1317 height 36
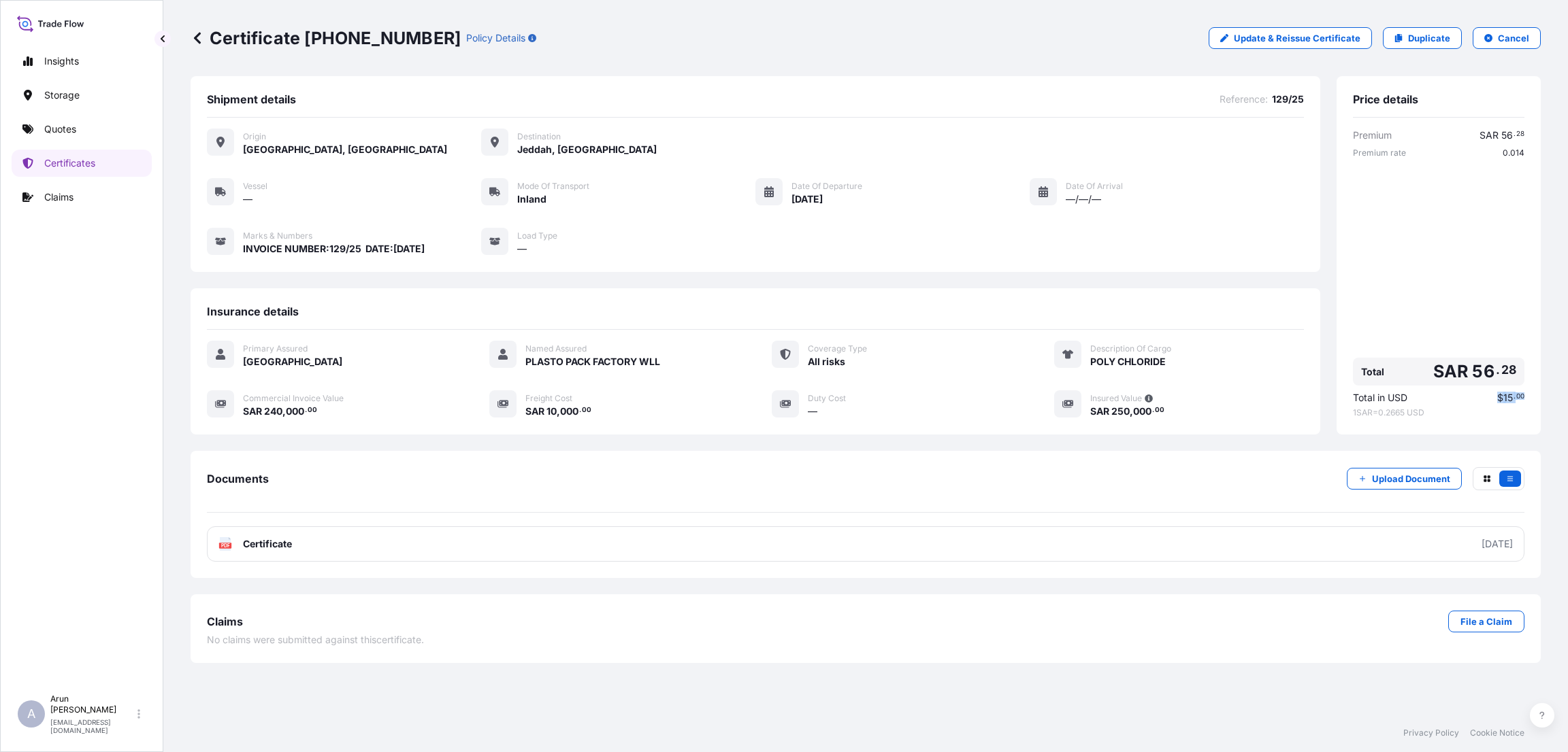
drag, startPoint x: 1493, startPoint y: 402, endPoint x: 1533, endPoint y: 398, distance: 40.2
click at [1537, 397] on div "Price details Premium SAR 56 . 28 Premium rate 0.014 Total SAR 56 . 28 Total in…" at bounding box center [1438, 254] width 204 height 358
copy span "$ 15 . 00"
